Goal: Book appointment/travel/reservation

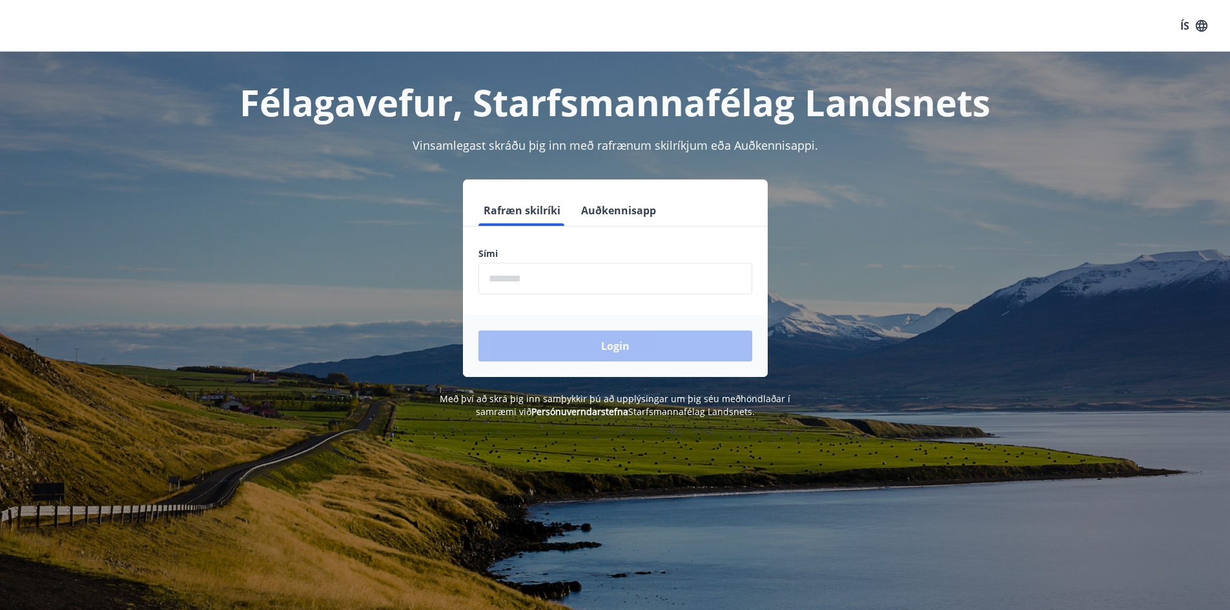
click at [533, 281] on input "phone" at bounding box center [615, 279] width 274 height 32
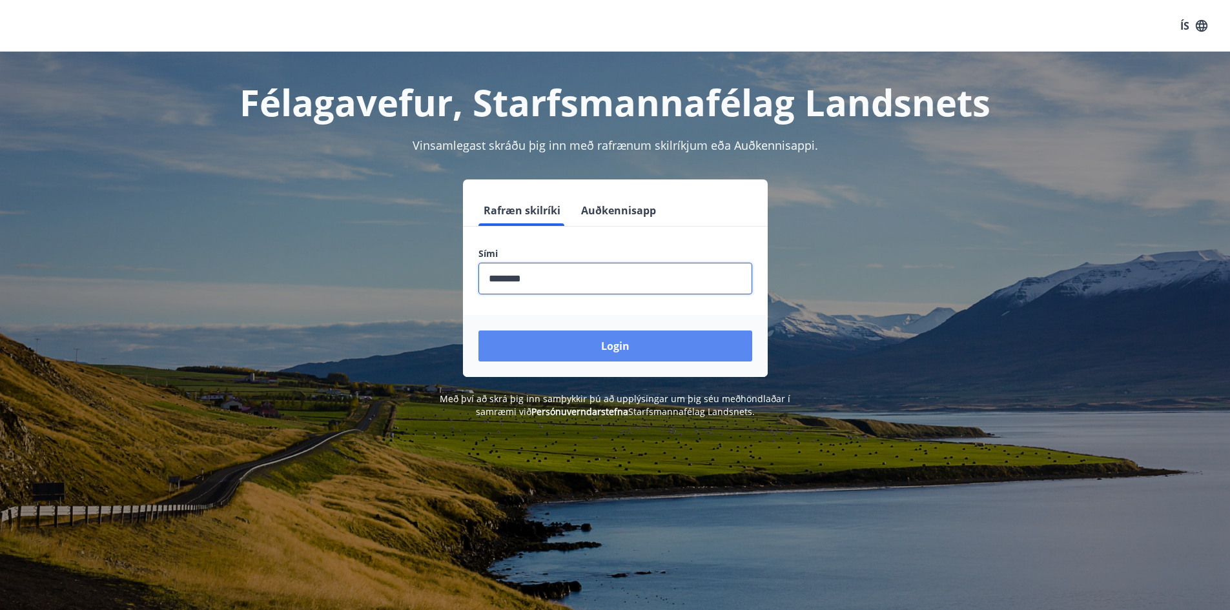
type input "********"
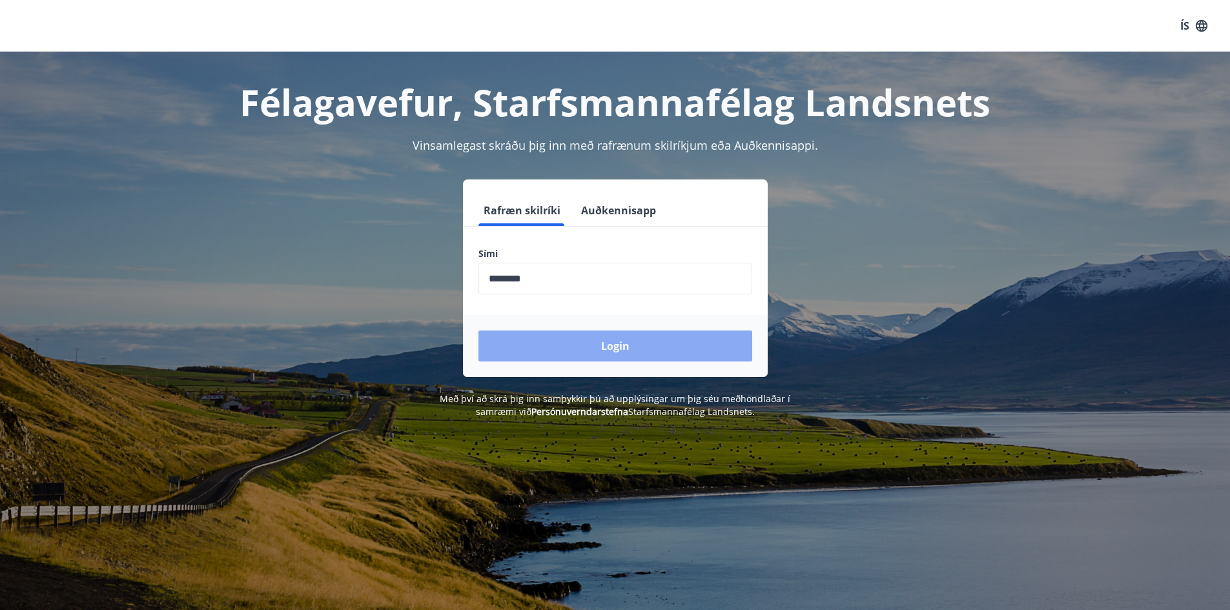
click at [548, 342] on button "Login" at bounding box center [615, 345] width 274 height 31
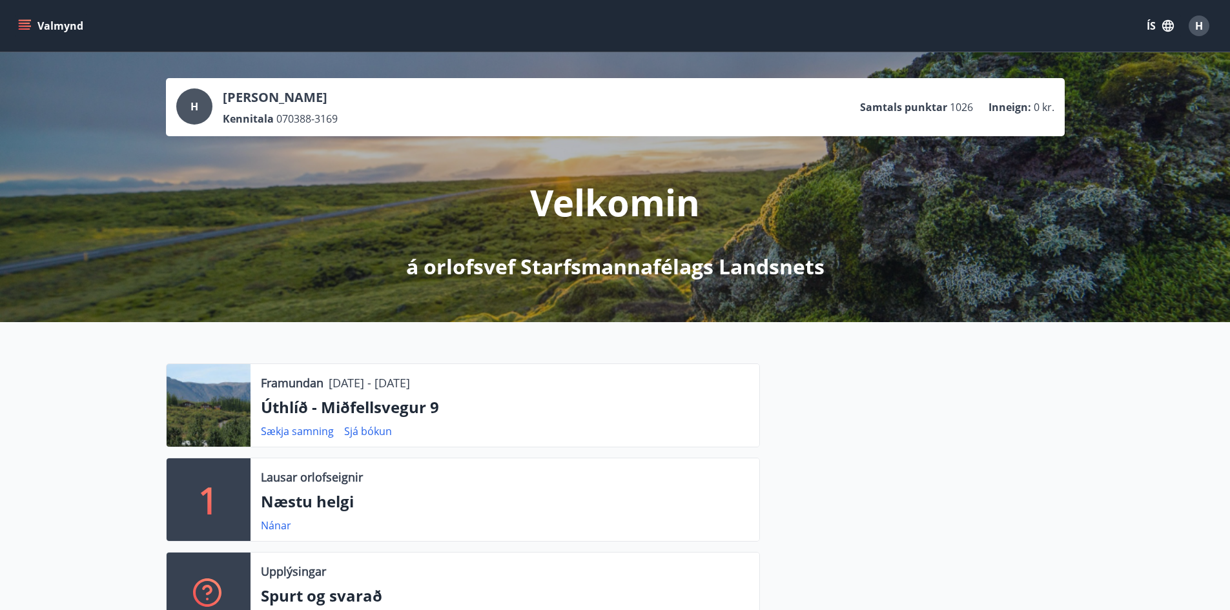
click at [19, 23] on icon "menu" at bounding box center [24, 25] width 13 height 13
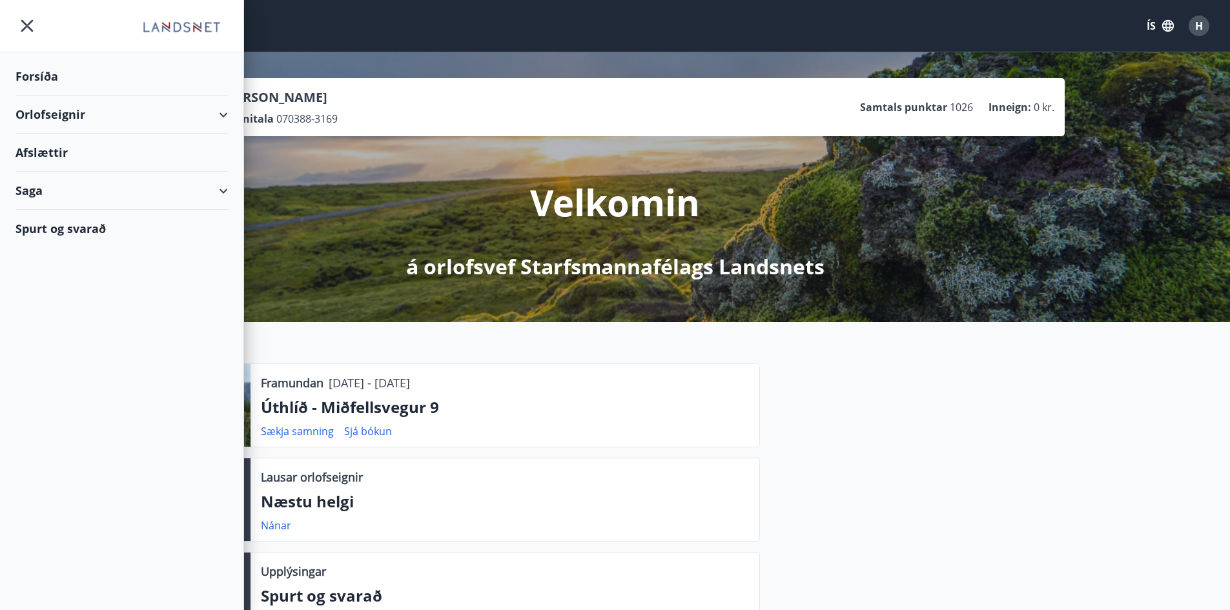
click at [210, 108] on div "Orlofseignir" at bounding box center [121, 115] width 212 height 38
click at [66, 176] on div "Bókunardagatal" at bounding box center [122, 174] width 192 height 27
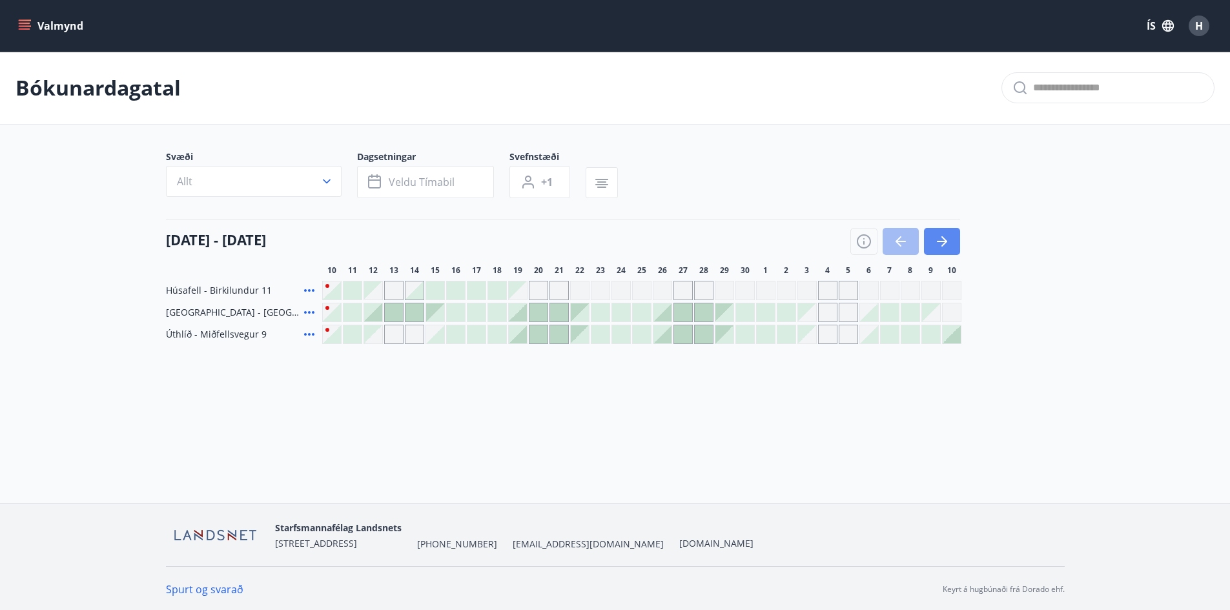
click at [939, 242] on icon "button" at bounding box center [942, 241] width 10 height 1
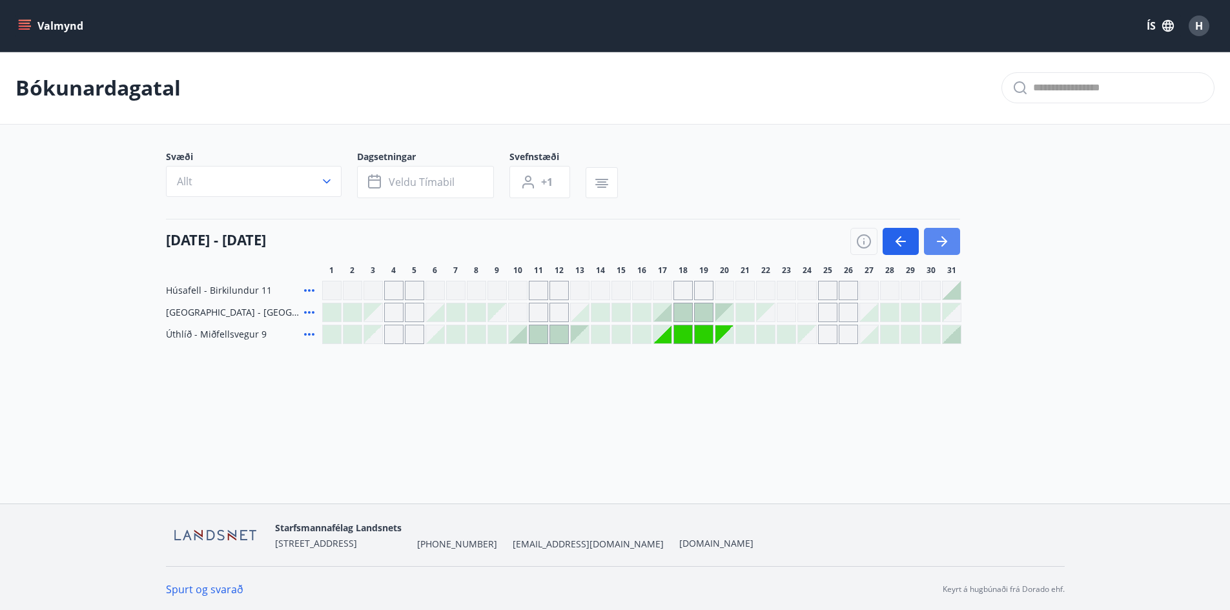
click at [949, 252] on button "button" at bounding box center [942, 241] width 36 height 27
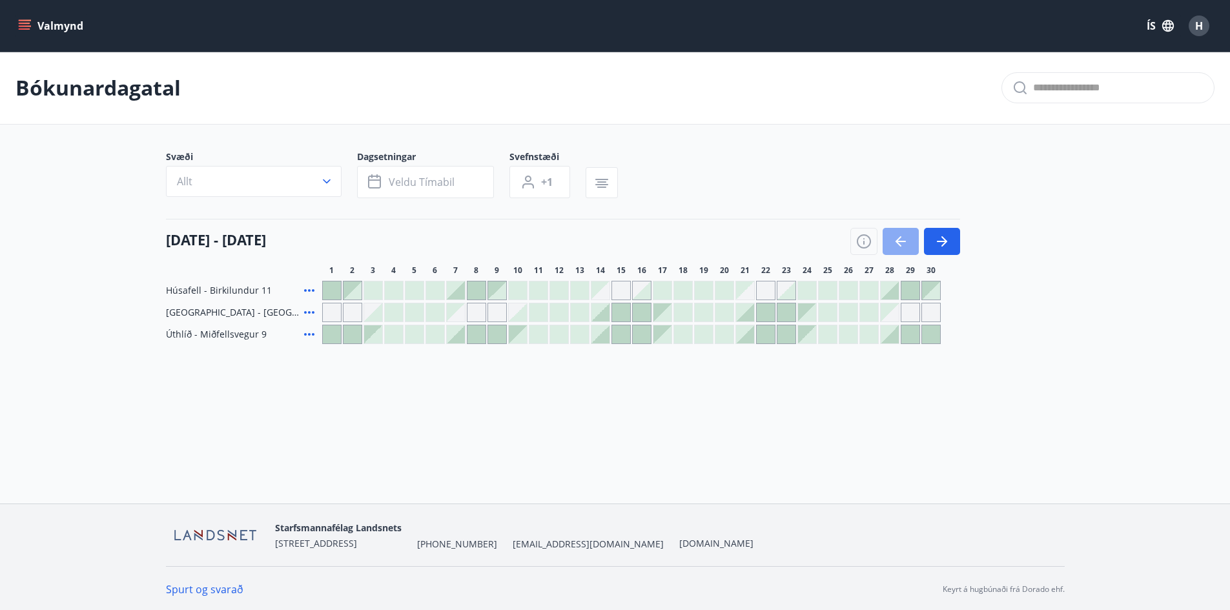
click at [906, 240] on icon "button" at bounding box center [900, 241] width 15 height 15
